Goal: Information Seeking & Learning: Learn about a topic

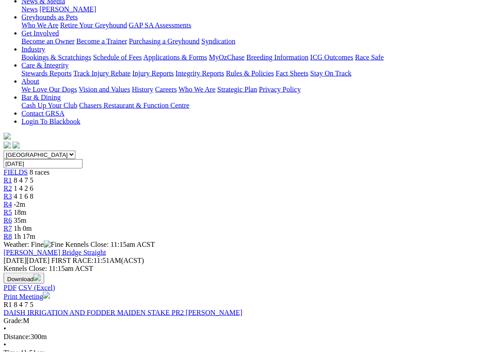
scroll to position [140, 0]
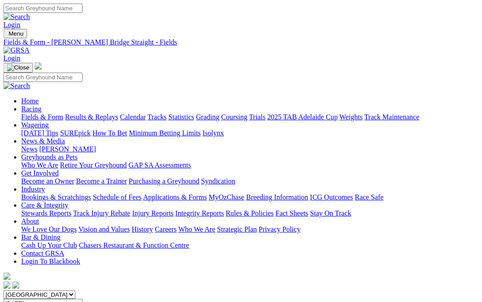
scroll to position [0, 0]
click at [107, 113] on link "Results & Replays" at bounding box center [91, 117] width 53 height 8
